Goal: Contribute content: Add original content to the website for others to see

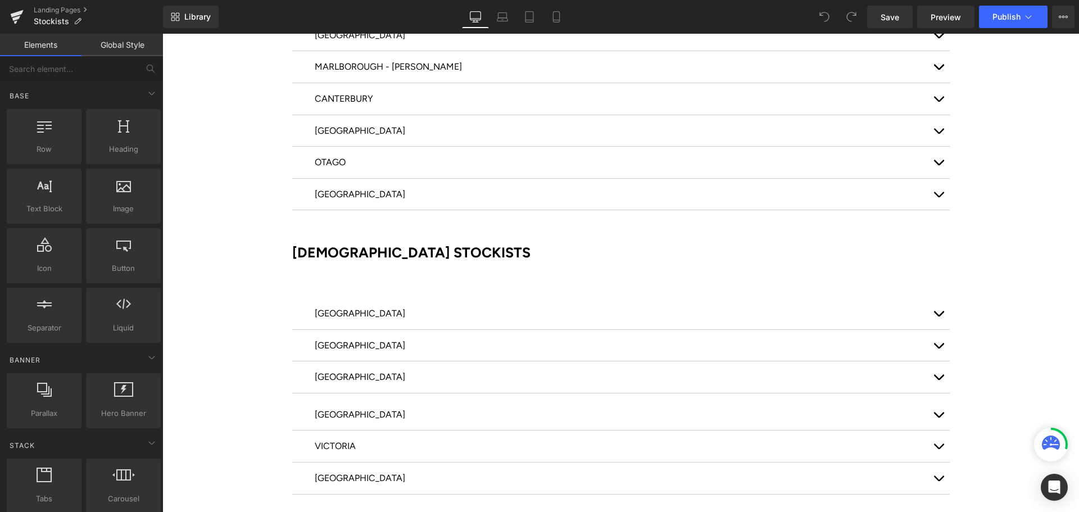
scroll to position [562, 0]
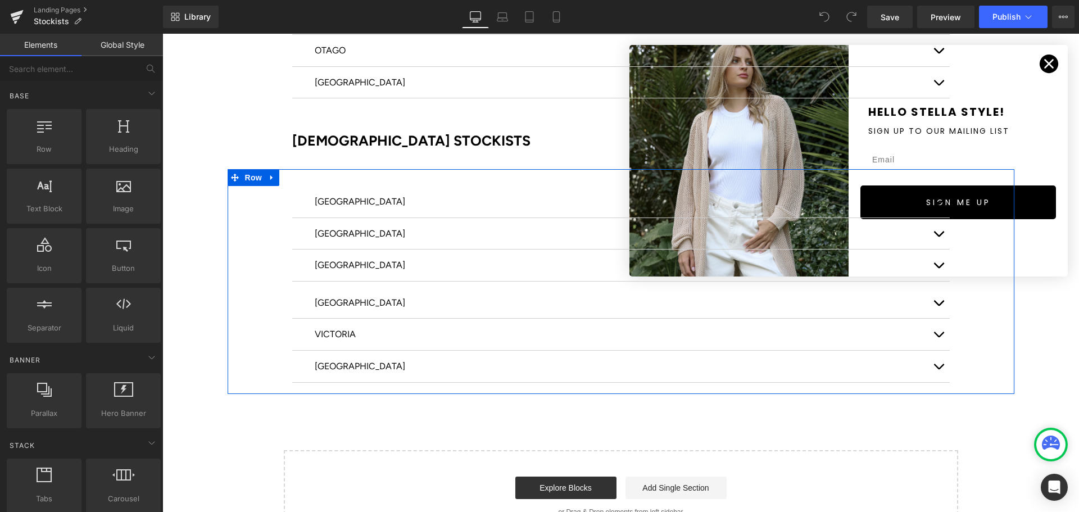
click at [162, 34] on div at bounding box center [162, 34] width 0 height 0
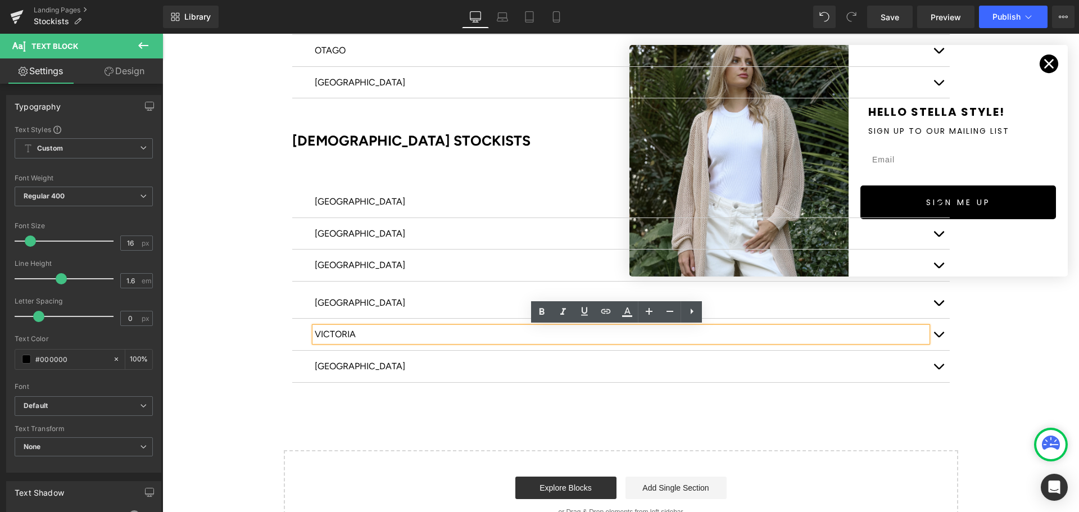
click at [938, 337] on span "button" at bounding box center [938, 337] width 0 height 0
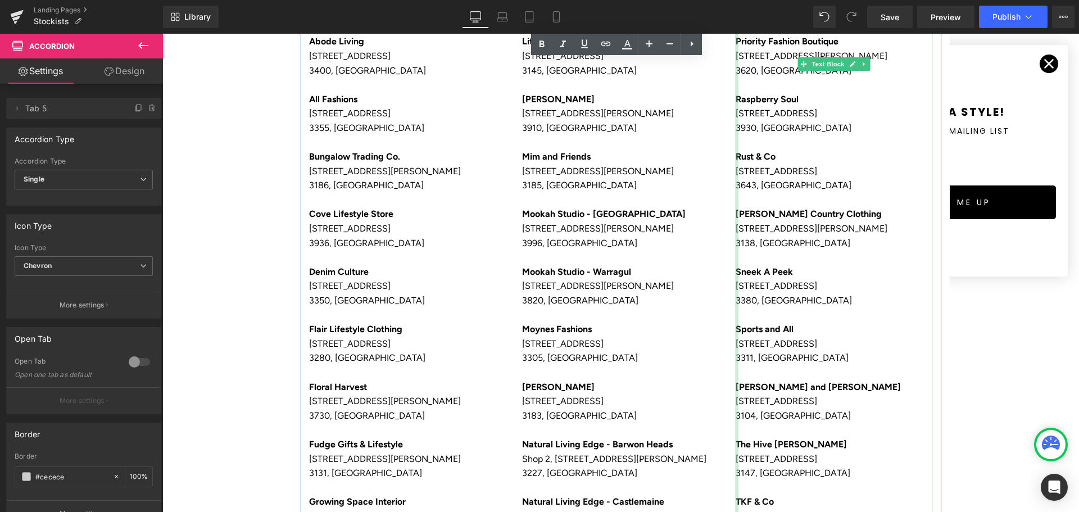
scroll to position [955, 0]
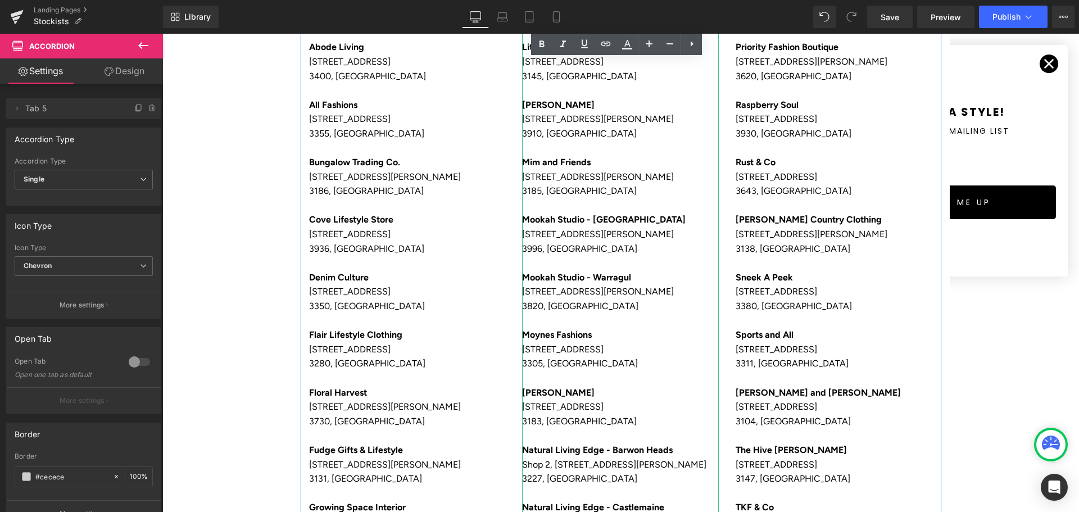
click at [602, 295] on p "[STREET_ADDRESS][PERSON_NAME]" at bounding box center [620, 291] width 197 height 15
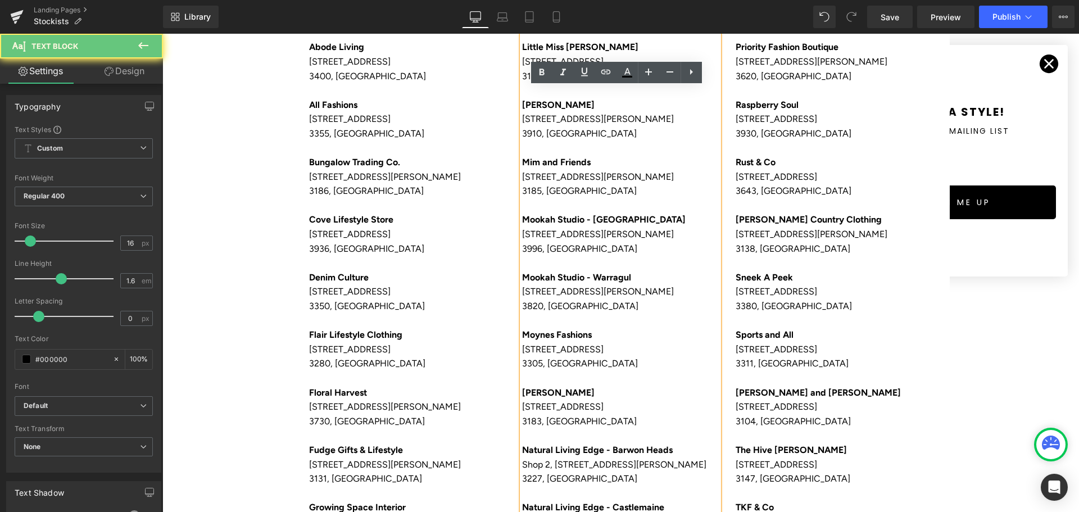
click at [583, 307] on p "3820, [GEOGRAPHIC_DATA]" at bounding box center [620, 306] width 197 height 15
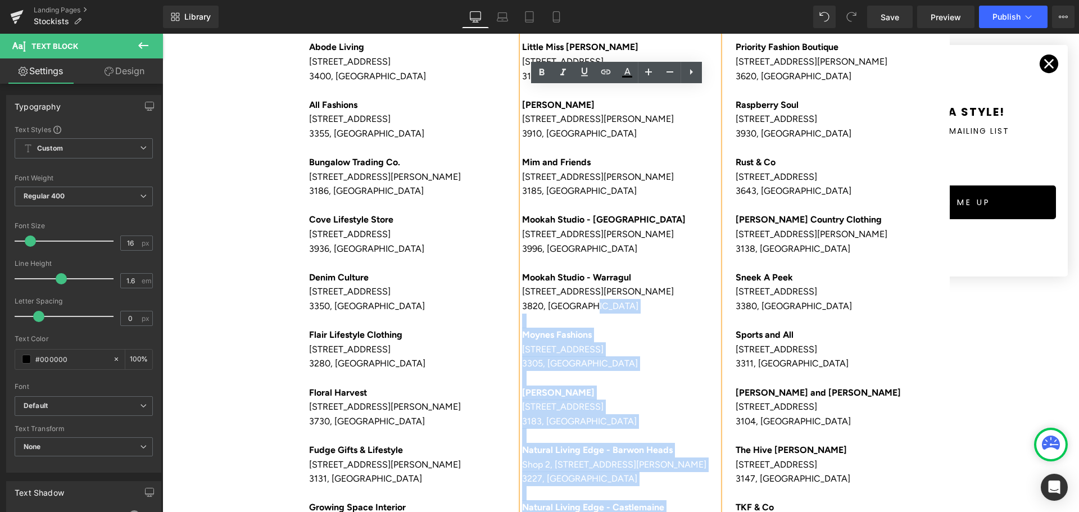
drag, startPoint x: 588, startPoint y: 306, endPoint x: 517, endPoint y: 217, distance: 113.5
click at [522, 217] on div "[GEOGRAPHIC_DATA][STREET_ADDRESS] [GEOGRAPHIC_DATA][PERSON_NAME] [STREET_ADDRES…" at bounding box center [620, 407] width 197 height 848
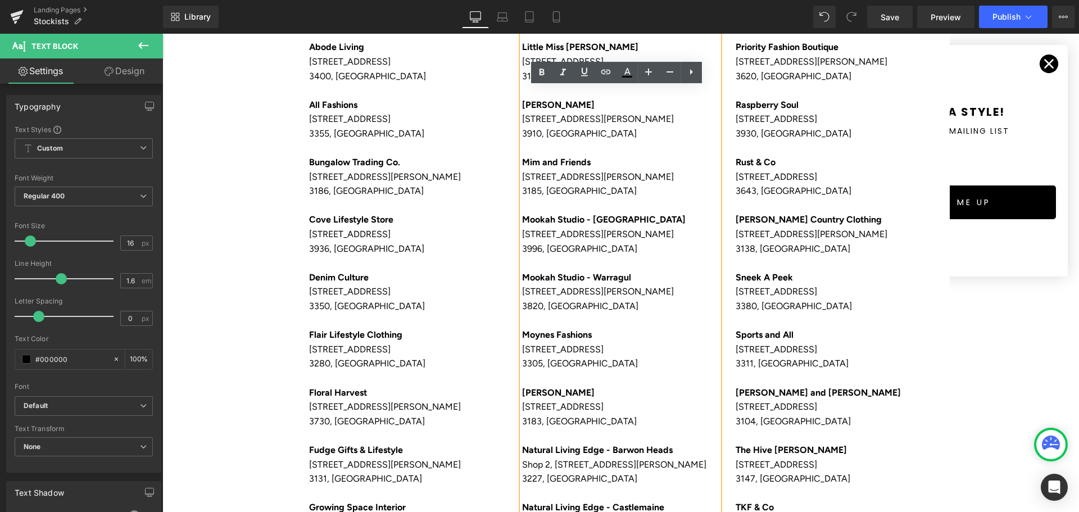
click at [563, 262] on p at bounding box center [620, 263] width 197 height 15
click at [579, 302] on p "3820, [GEOGRAPHIC_DATA]" at bounding box center [620, 306] width 197 height 15
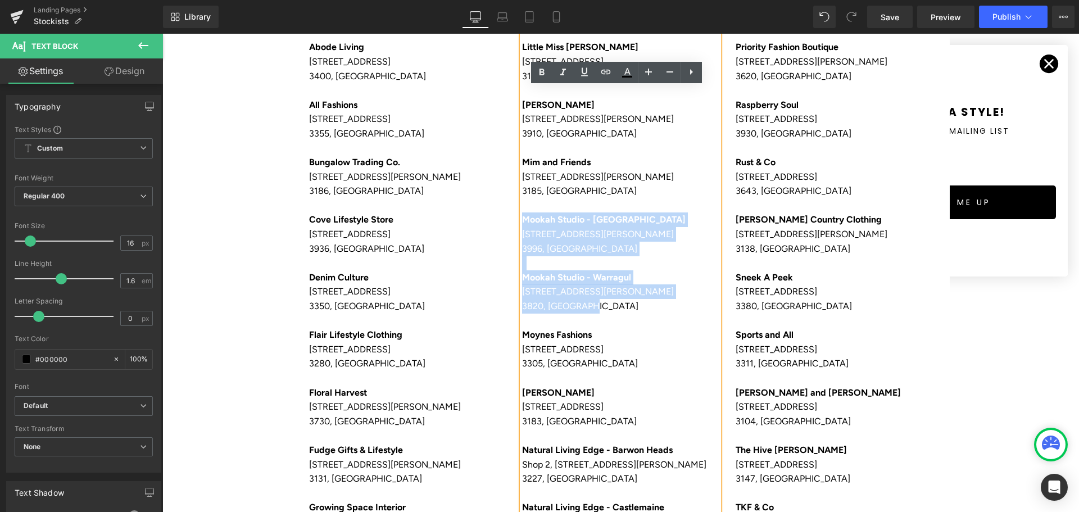
drag, startPoint x: 584, startPoint y: 307, endPoint x: 520, endPoint y: 217, distance: 111.2
click at [522, 217] on div "[GEOGRAPHIC_DATA][STREET_ADDRESS] [GEOGRAPHIC_DATA][PERSON_NAME] [STREET_ADDRES…" at bounding box center [620, 407] width 197 height 848
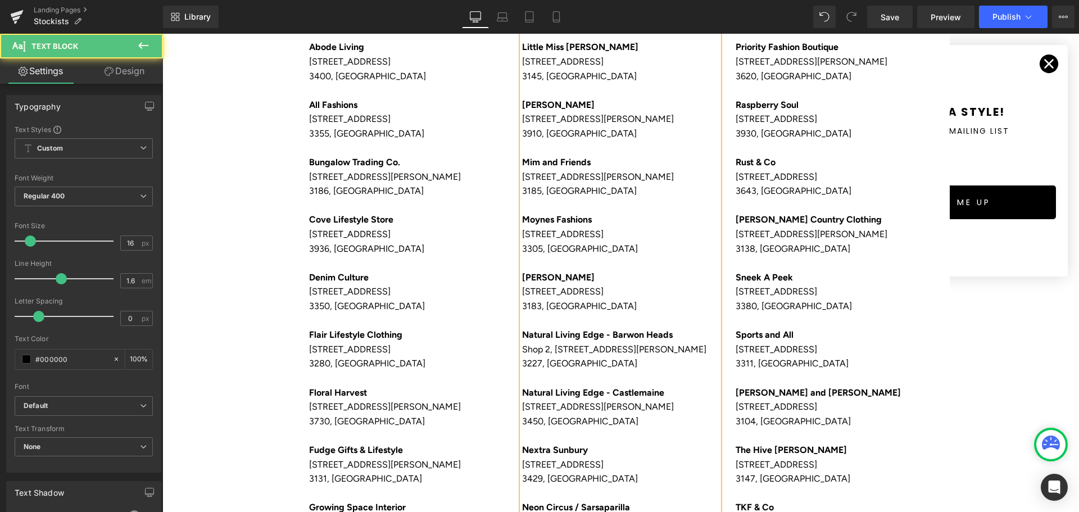
click at [522, 233] on p "[STREET_ADDRESS]" at bounding box center [620, 234] width 197 height 15
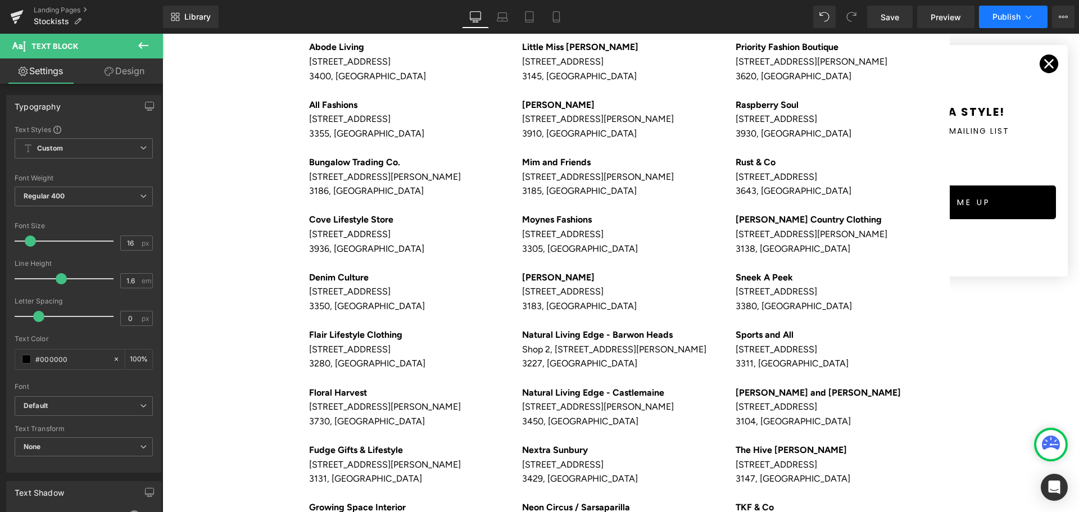
click at [1008, 15] on span "Publish" at bounding box center [1006, 16] width 28 height 9
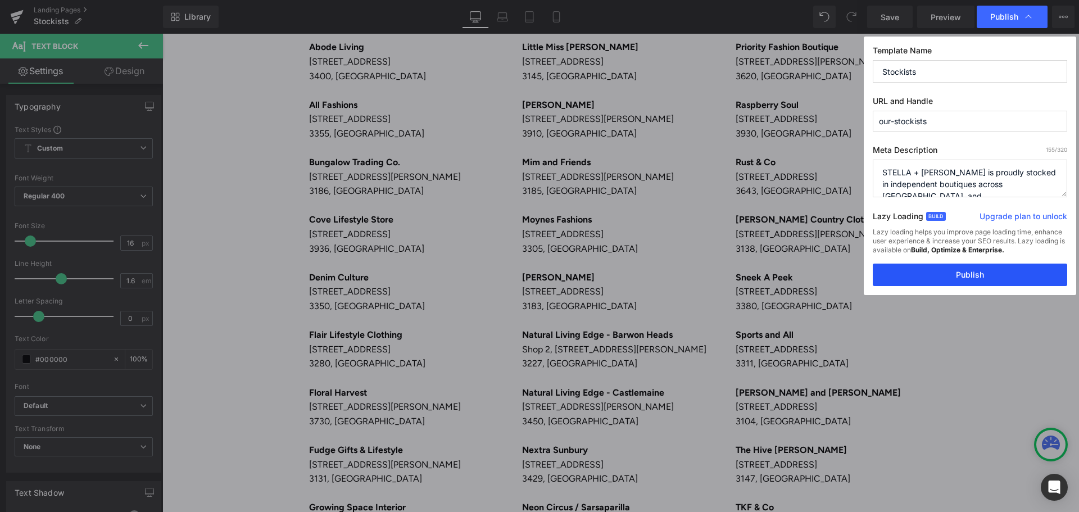
click at [972, 269] on button "Publish" at bounding box center [969, 274] width 194 height 22
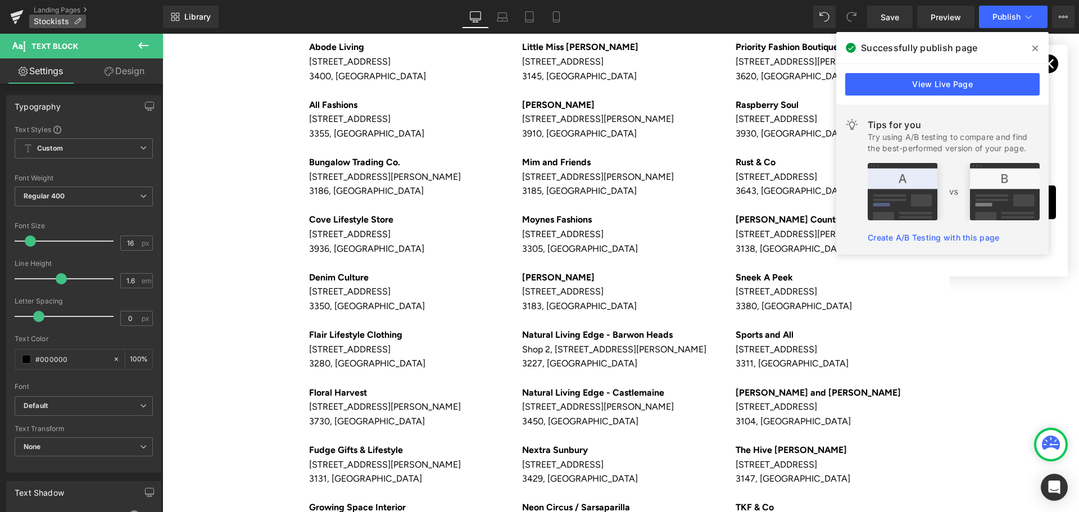
click at [70, 19] on p "Stockists" at bounding box center [57, 21] width 57 height 13
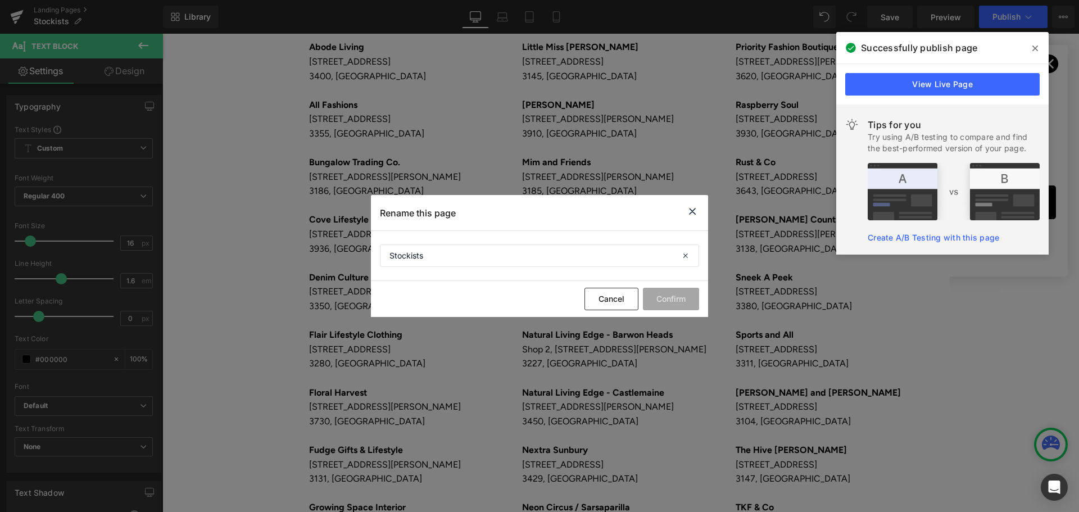
click at [692, 208] on icon at bounding box center [691, 211] width 13 height 14
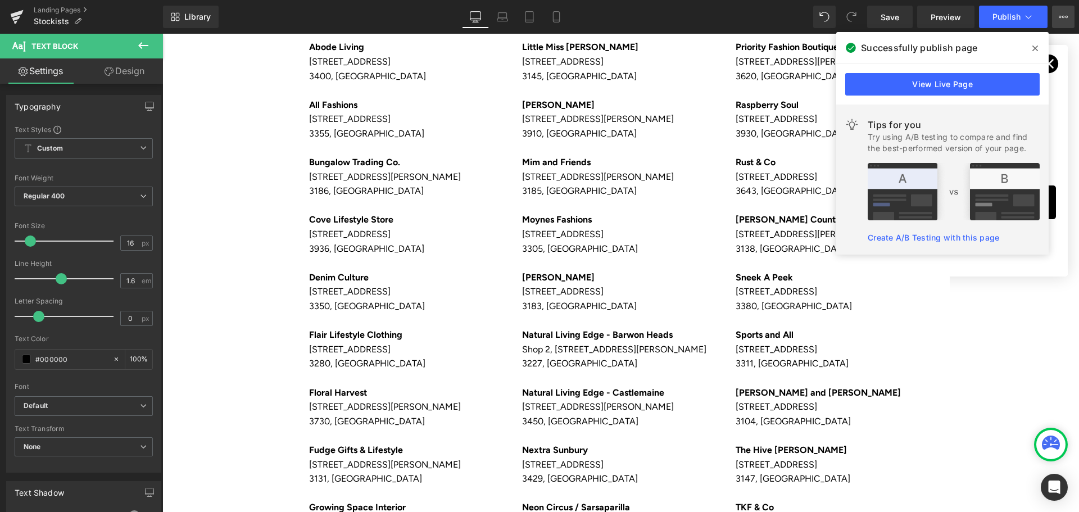
click at [1062, 11] on button "Upgrade Plan View Live Page View with current Template Save Template to Library…" at bounding box center [1063, 17] width 22 height 22
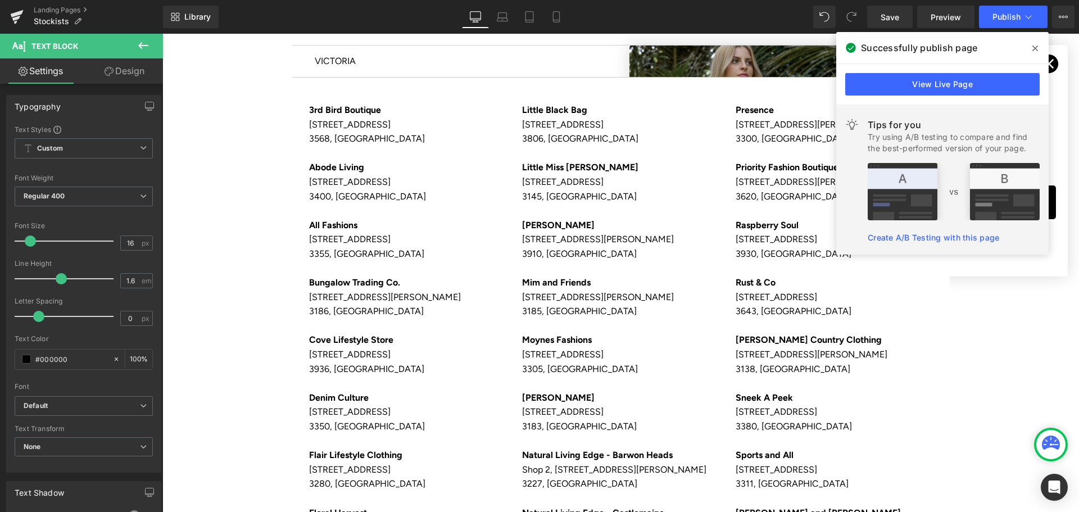
scroll to position [674, 0]
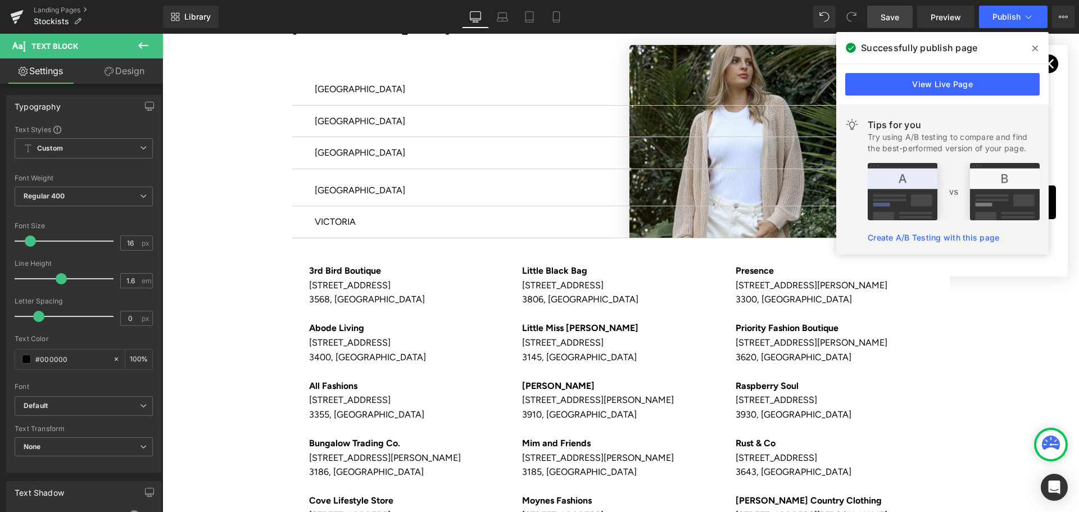
click at [882, 12] on span "Save" at bounding box center [889, 17] width 19 height 12
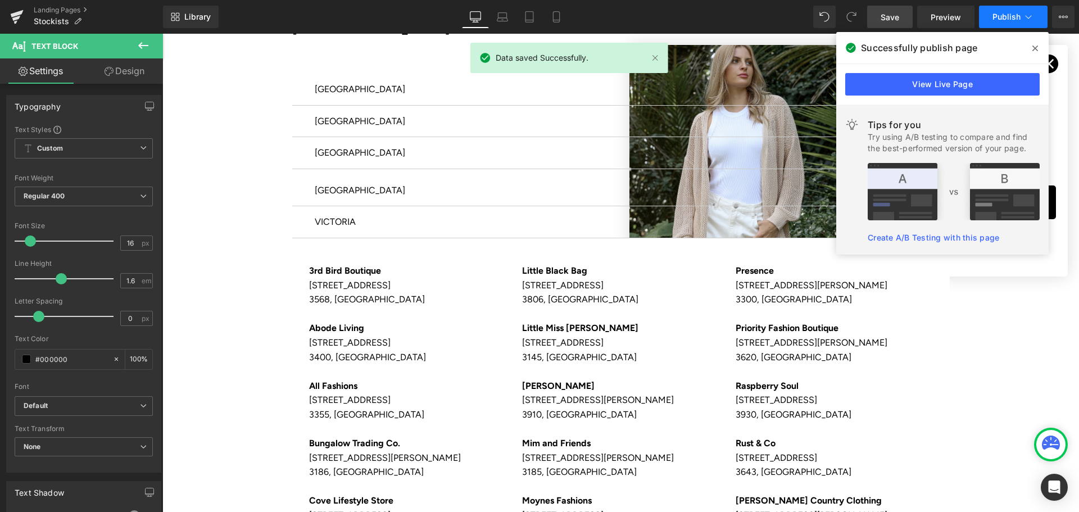
click at [1015, 15] on span "Publish" at bounding box center [1006, 16] width 28 height 9
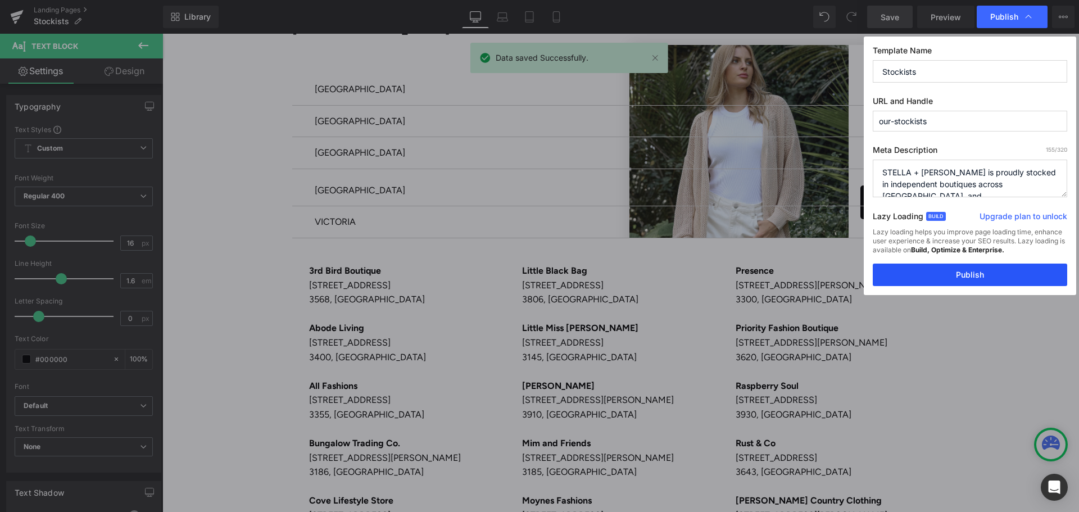
click at [956, 271] on button "Publish" at bounding box center [969, 274] width 194 height 22
